Goal: Use online tool/utility: Utilize a website feature to perform a specific function

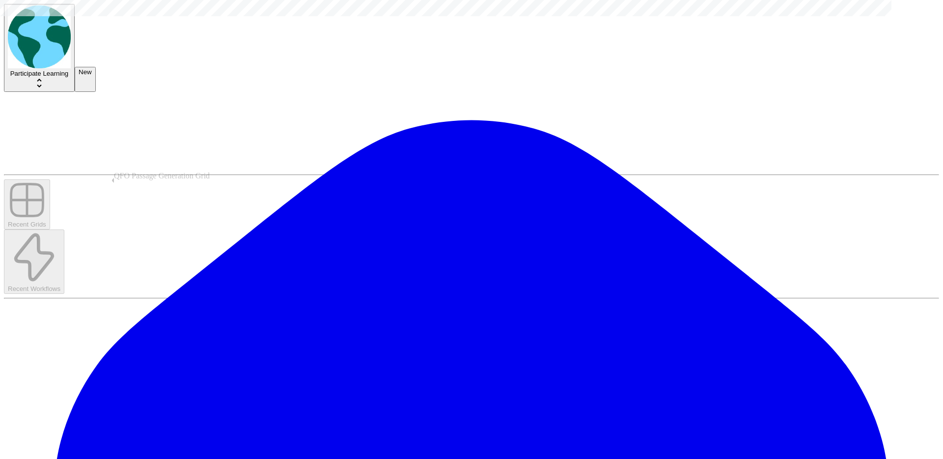
type input "**********"
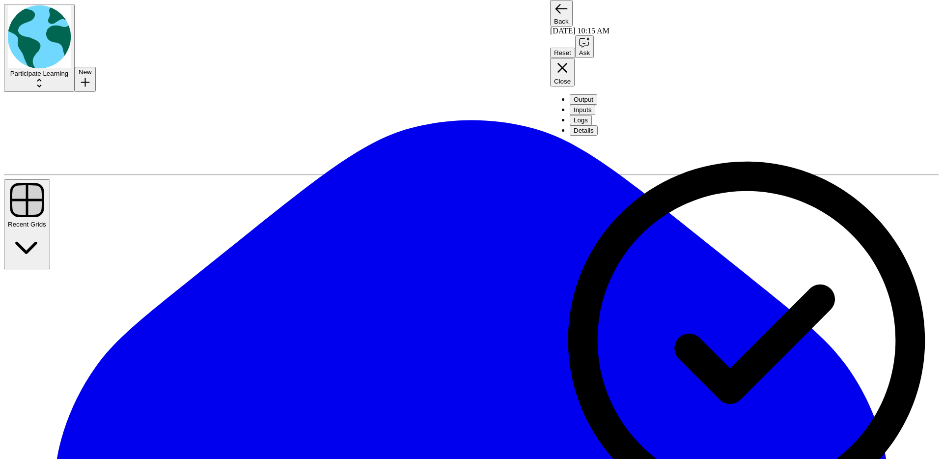
click at [597, 94] on button "Output" at bounding box center [583, 99] width 27 height 10
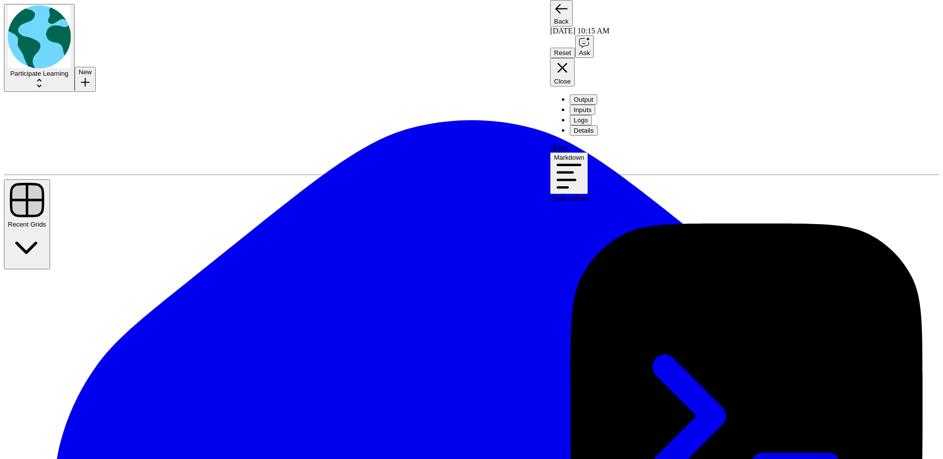
click at [584, 161] on icon "button" at bounding box center [569, 176] width 30 height 30
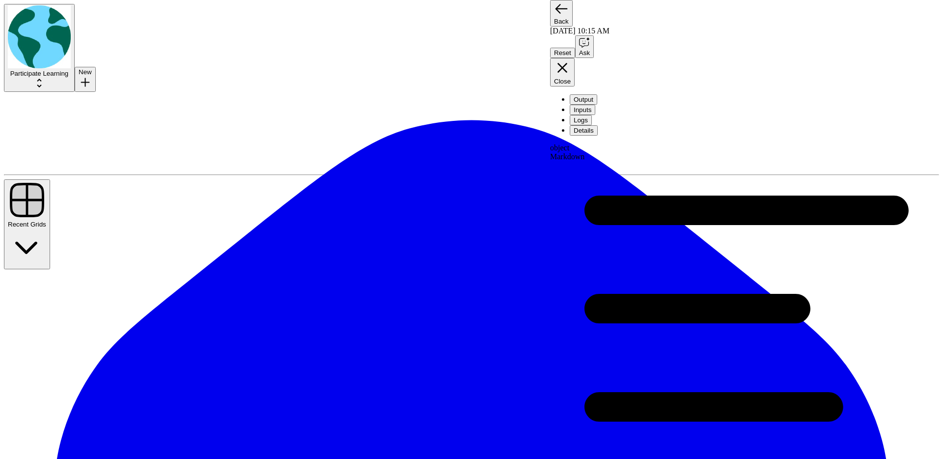
scroll to position [3450, 0]
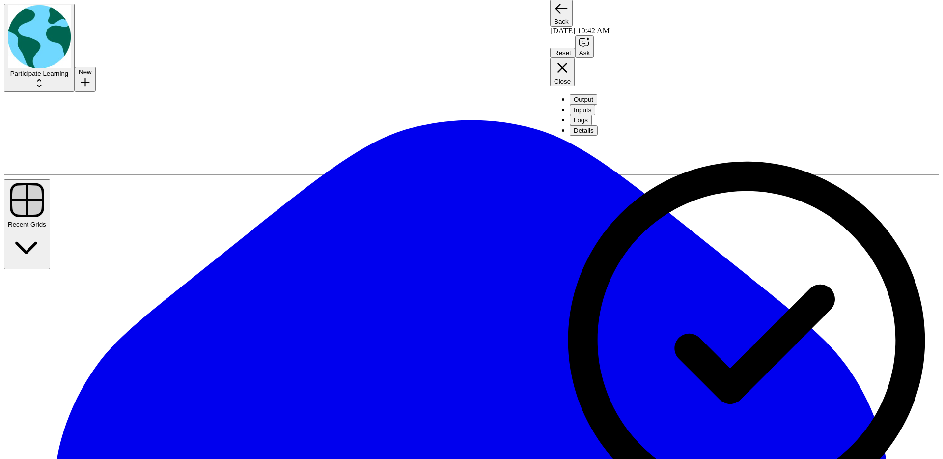
click at [597, 94] on button "Output" at bounding box center [583, 99] width 27 height 10
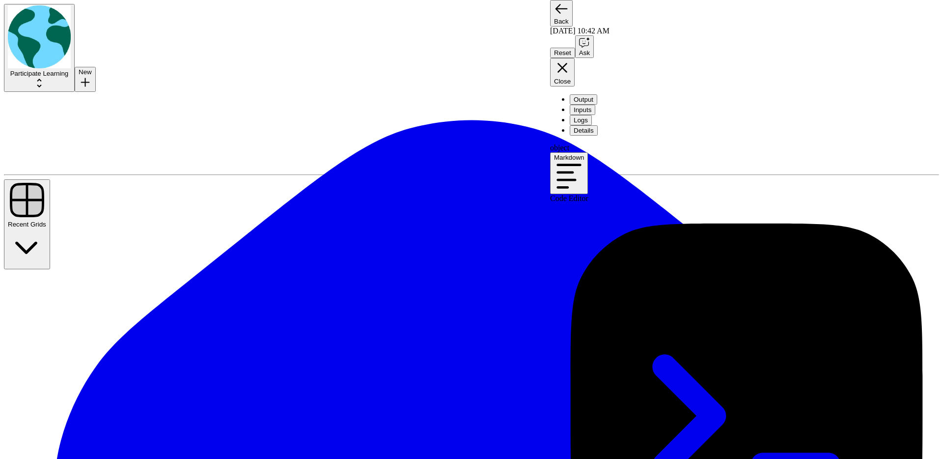
click at [588, 152] on button "Markdown" at bounding box center [569, 173] width 38 height 42
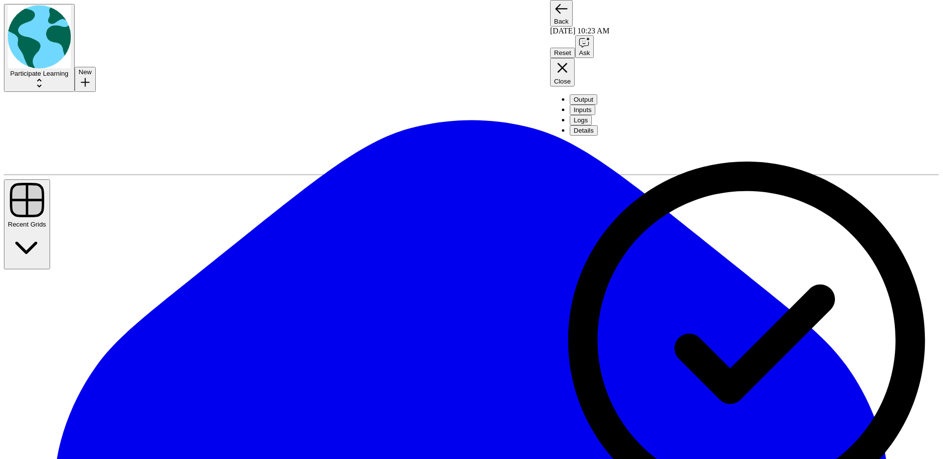
click at [580, 94] on button "Output" at bounding box center [583, 99] width 27 height 10
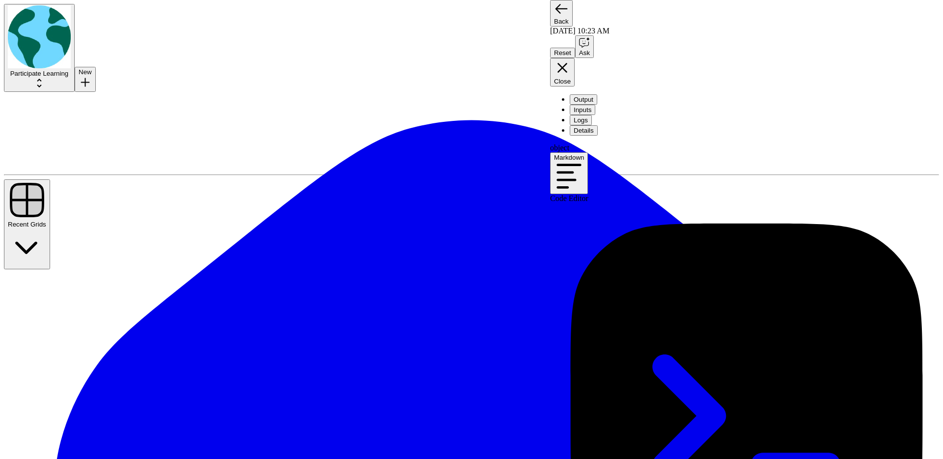
click at [588, 152] on button "Markdown" at bounding box center [569, 173] width 38 height 42
